Goal: Task Accomplishment & Management: Complete application form

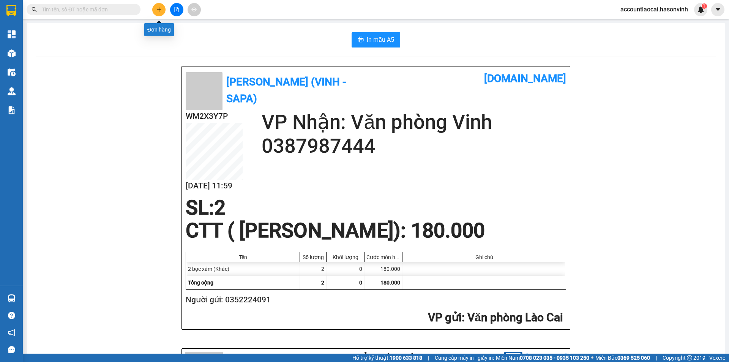
click at [160, 9] on icon "plus" at bounding box center [159, 9] width 4 height 0
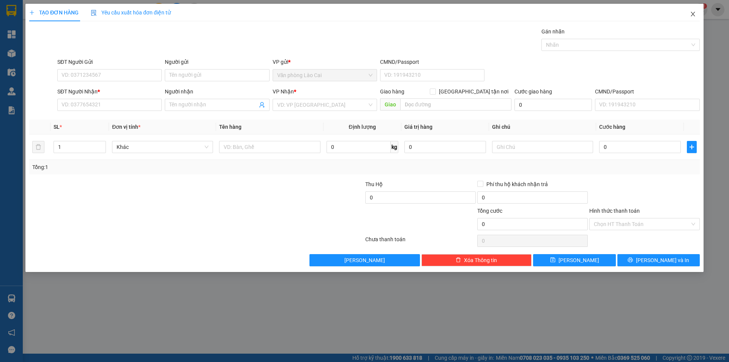
click at [695, 16] on icon "close" at bounding box center [693, 14] width 6 height 6
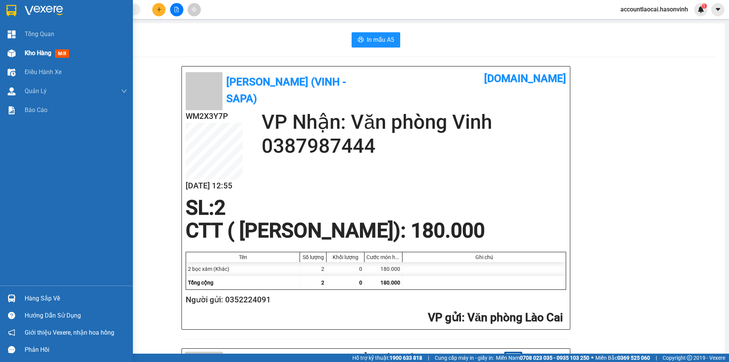
click at [50, 59] on div "Kho hàng mới" at bounding box center [76, 53] width 103 height 19
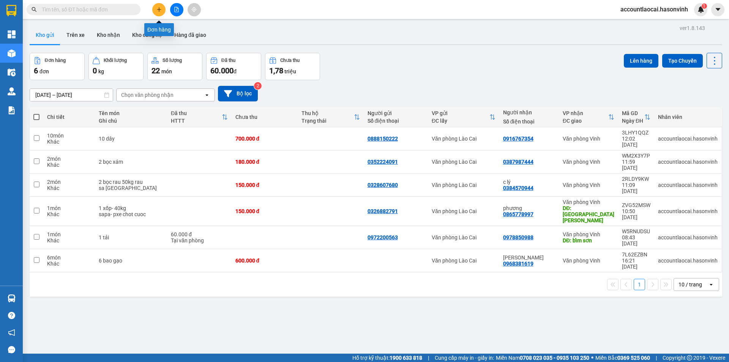
click at [154, 10] on button at bounding box center [158, 9] width 13 height 13
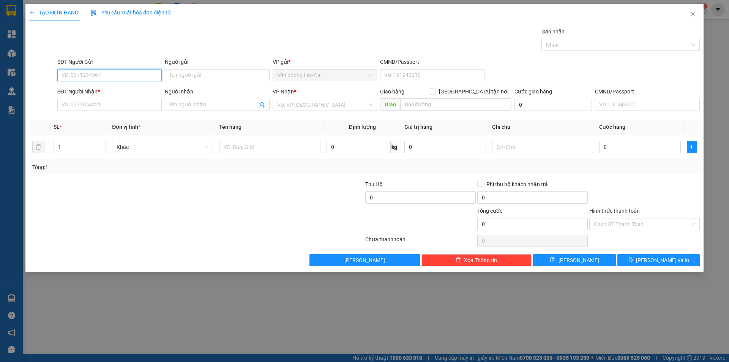
click at [137, 75] on input "SĐT Người Gửi" at bounding box center [109, 75] width 104 height 12
type input "0869210080"
click at [120, 94] on div "0869210080" at bounding box center [109, 90] width 95 height 8
type input "0989952770"
type input "hồng lĩnh"
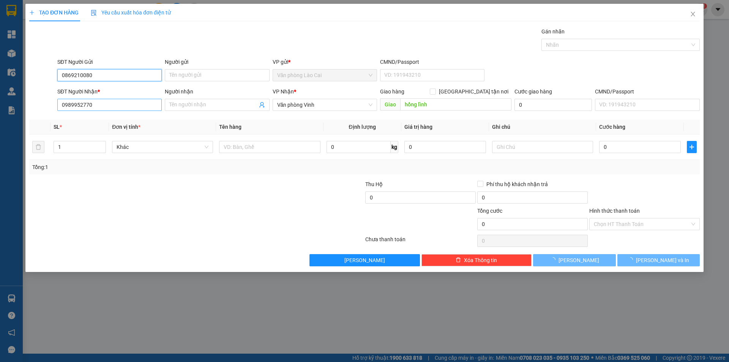
type input "50.000"
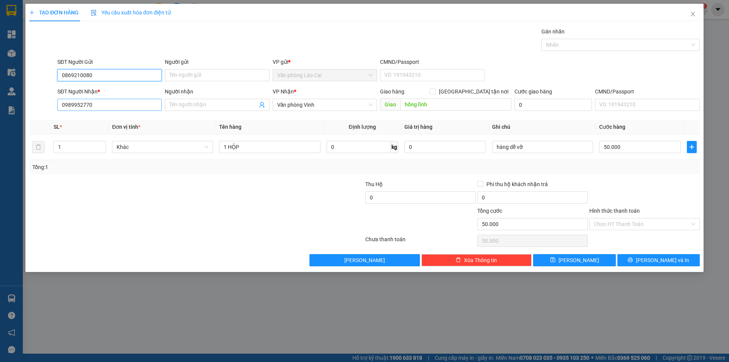
type input "0869210080"
click at [138, 108] on input "0989952770" at bounding box center [109, 105] width 104 height 12
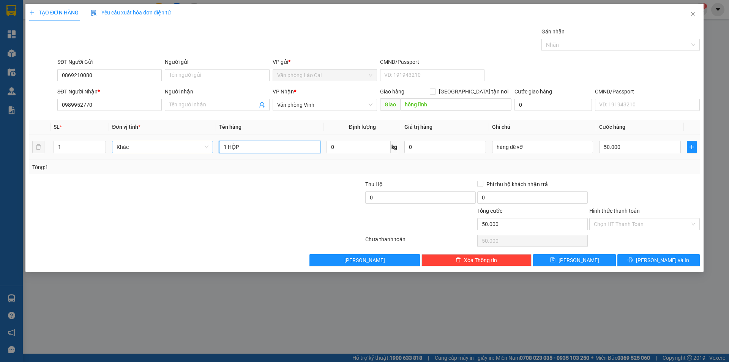
drag, startPoint x: 264, startPoint y: 148, endPoint x: 152, endPoint y: 147, distance: 112.8
click at [152, 147] on tr "1 Khác 1 HỘP 0 kg 0 hàng dễ vỡ 50.000" at bounding box center [364, 146] width 671 height 25
type input "2 hộp"
click at [82, 145] on input "1" at bounding box center [80, 146] width 52 height 11
type input "1"
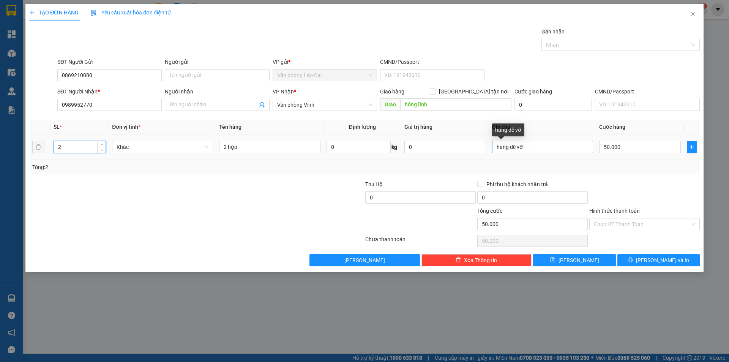
type input "2"
drag, startPoint x: 533, startPoint y: 151, endPoint x: 441, endPoint y: 154, distance: 92.4
click at [441, 154] on tr "2 Khác 2 hộp 0 kg 0 hàng dễ vỡ 50.000" at bounding box center [364, 146] width 671 height 25
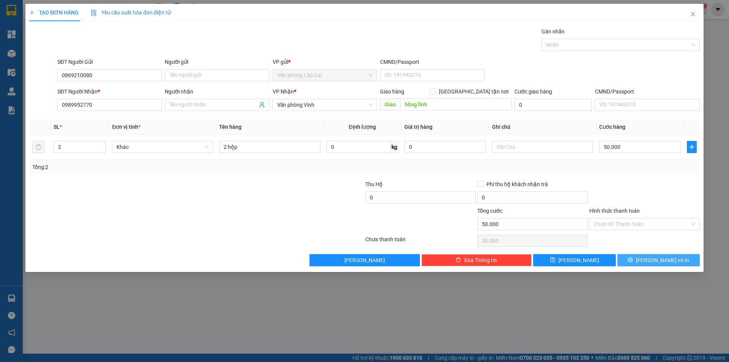
click at [633, 263] on span "printer" at bounding box center [630, 260] width 5 height 6
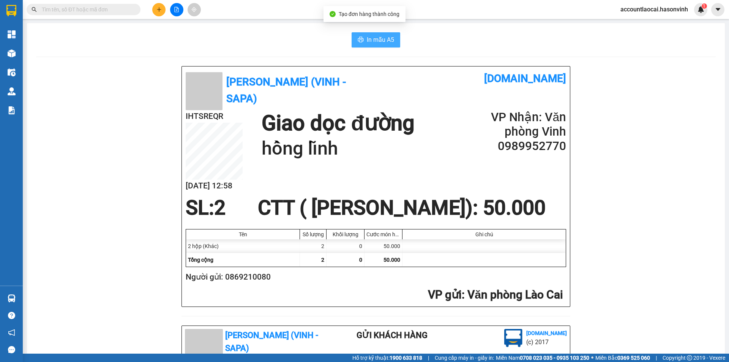
click at [370, 46] on button "In mẫu A5" at bounding box center [376, 39] width 49 height 15
